Goal: Check status: Check status

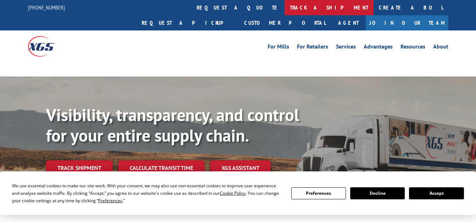
click at [285, 12] on link "track a shipment" at bounding box center [329, 7] width 89 height 15
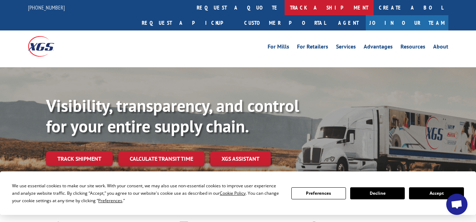
click at [285, 6] on link "track a shipment" at bounding box center [329, 7] width 89 height 15
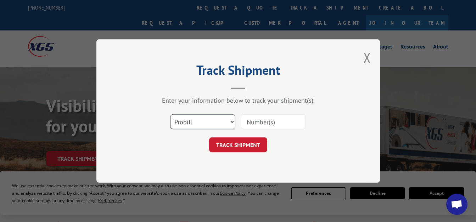
click at [203, 123] on select "Select category... Probill BOL PO" at bounding box center [202, 122] width 65 height 15
select select "po"
click at [170, 115] on select "Select category... Probill BOL PO" at bounding box center [202, 122] width 65 height 15
paste input "20520745"
click at [259, 124] on input "20520745" at bounding box center [273, 122] width 65 height 15
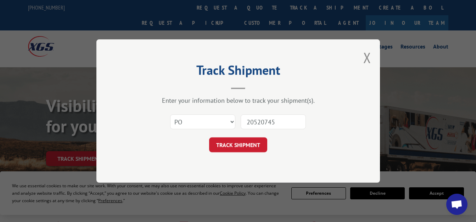
type input "20520745"
click button "TRACK SHIPMENT" at bounding box center [238, 145] width 58 height 15
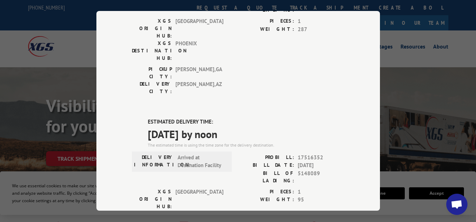
scroll to position [142, 0]
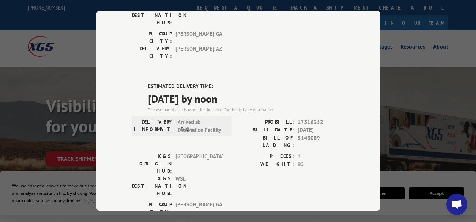
click at [294, 201] on div "PICKUP CITY: [GEOGRAPHIC_DATA] , [GEOGRAPHIC_DATA]: [GEOGRAPHIC_DATA] , [GEOGRA…" at bounding box center [238, 217] width 213 height 33
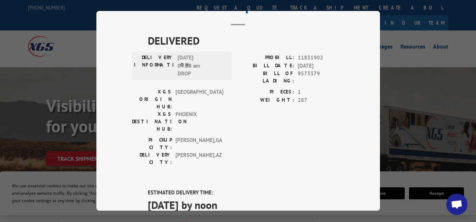
scroll to position [0, 0]
